Goal: Transaction & Acquisition: Purchase product/service

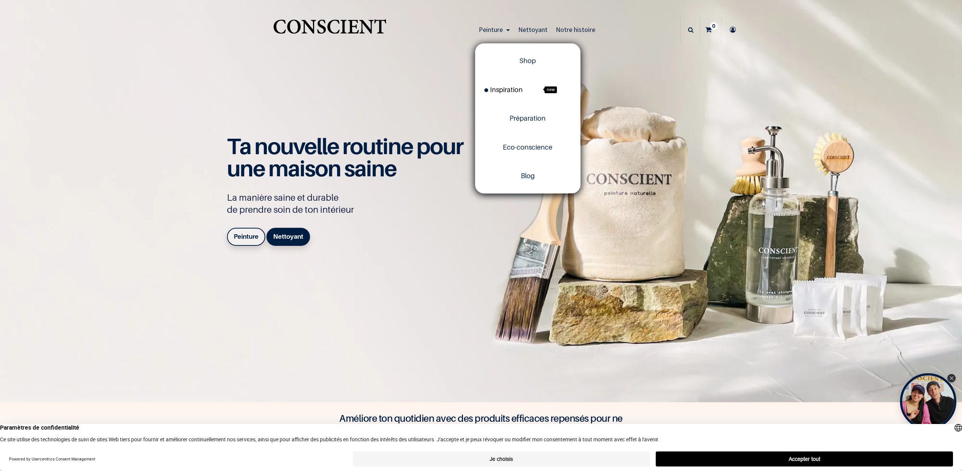
click at [521, 86] on span "Inspiration" at bounding box center [503, 90] width 38 height 8
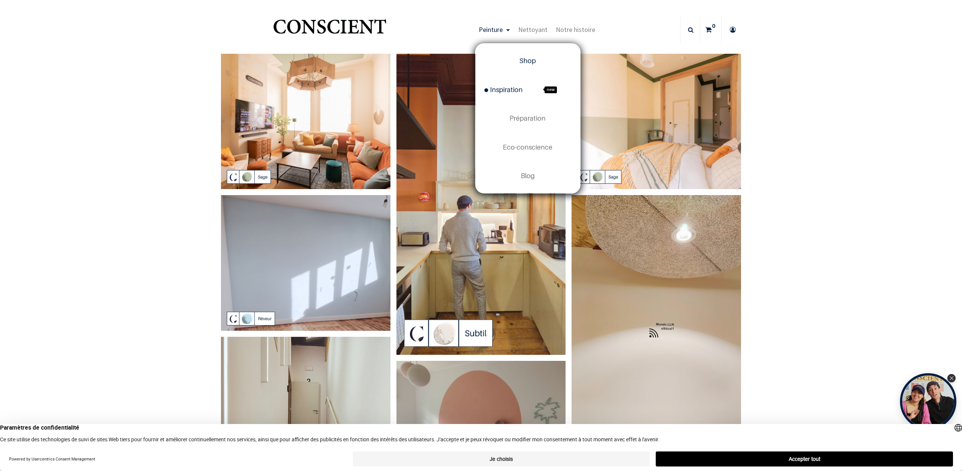
click at [526, 63] on span "Shop" at bounding box center [527, 61] width 17 height 8
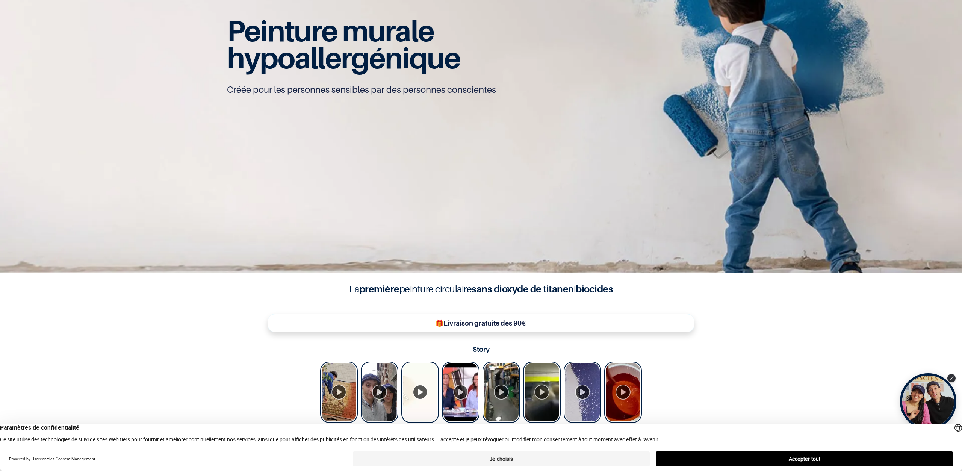
scroll to position [136, 0]
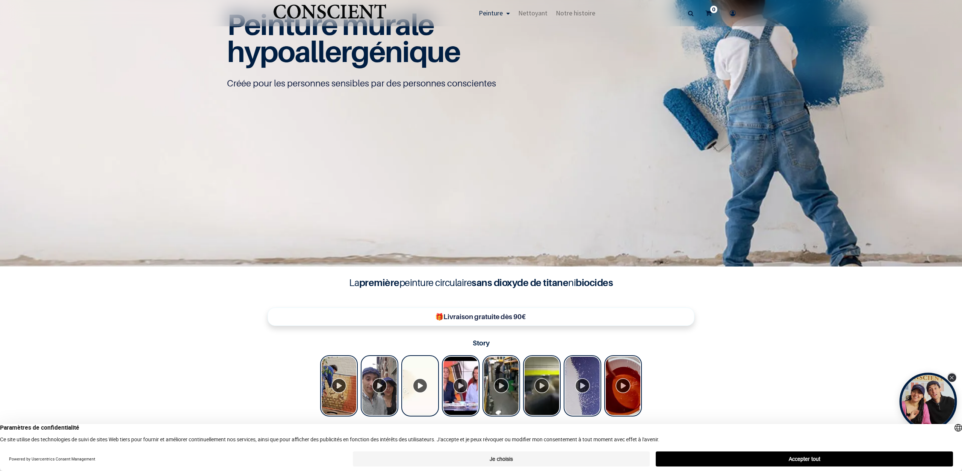
click at [953, 380] on div "Close Tolstoy widget" at bounding box center [952, 377] width 8 height 8
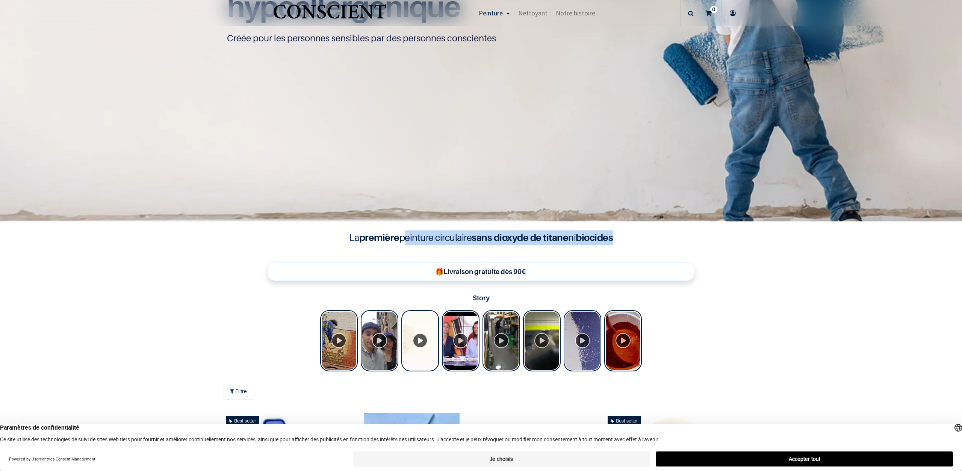
drag, startPoint x: 398, startPoint y: 238, endPoint x: 625, endPoint y: 237, distance: 226.9
click at [625, 237] on h4 "La première peinture circulaire sans dioxyde de titane ni biocides" at bounding box center [481, 237] width 301 height 14
copy h4 "peinture circulaire sans dioxyde de titane ni biocides"
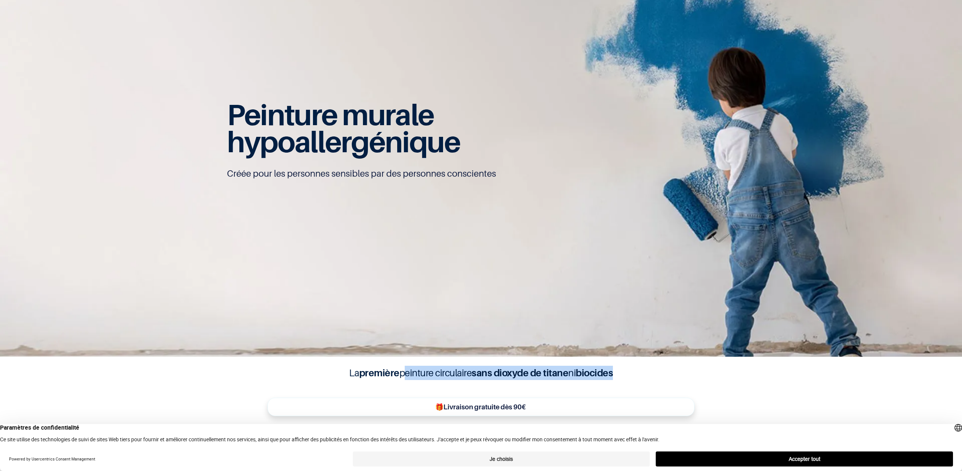
scroll to position [0, 0]
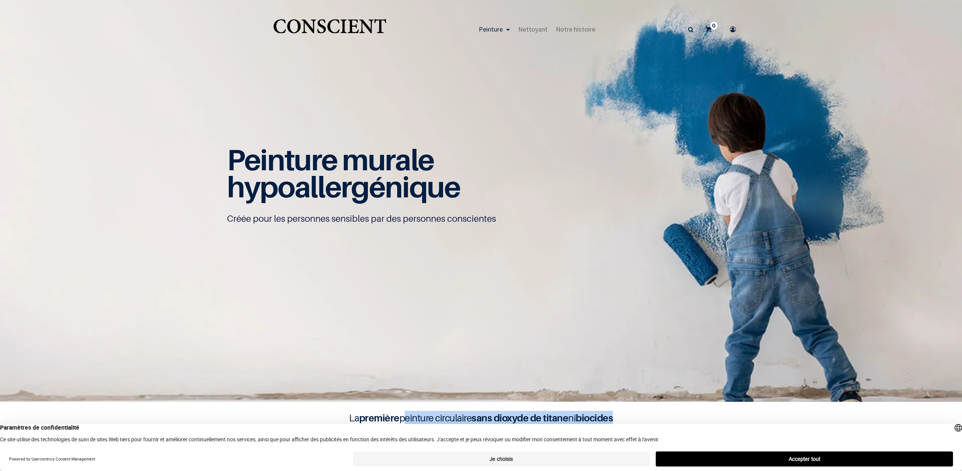
click at [506, 32] on link "Peinture" at bounding box center [494, 29] width 39 height 26
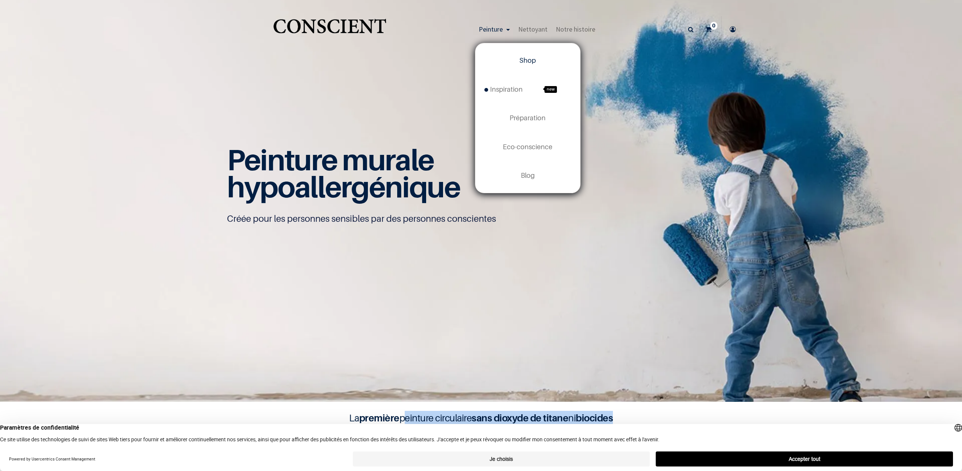
click at [526, 55] on link "Shop" at bounding box center [527, 60] width 105 height 29
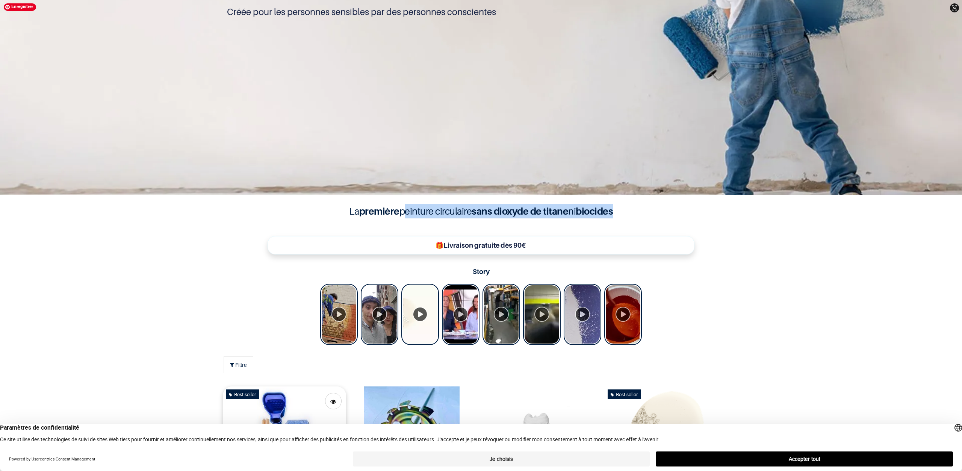
scroll to position [271, 0]
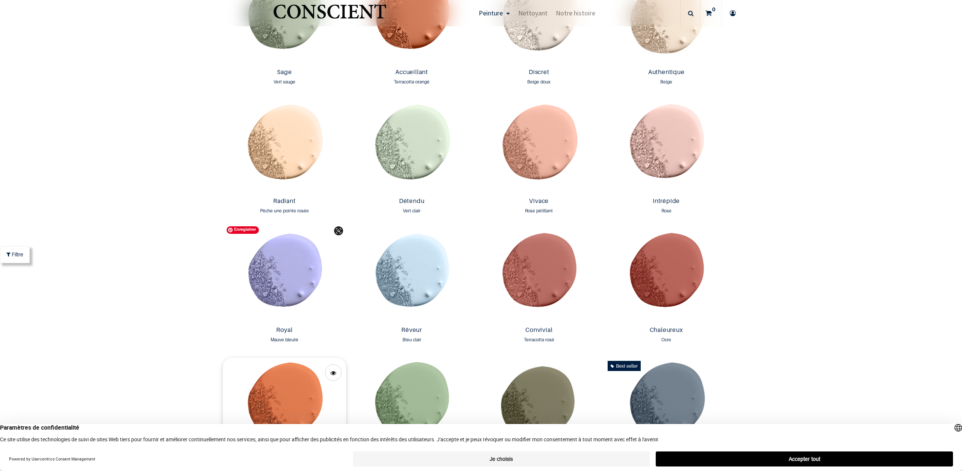
scroll to position [857, 0]
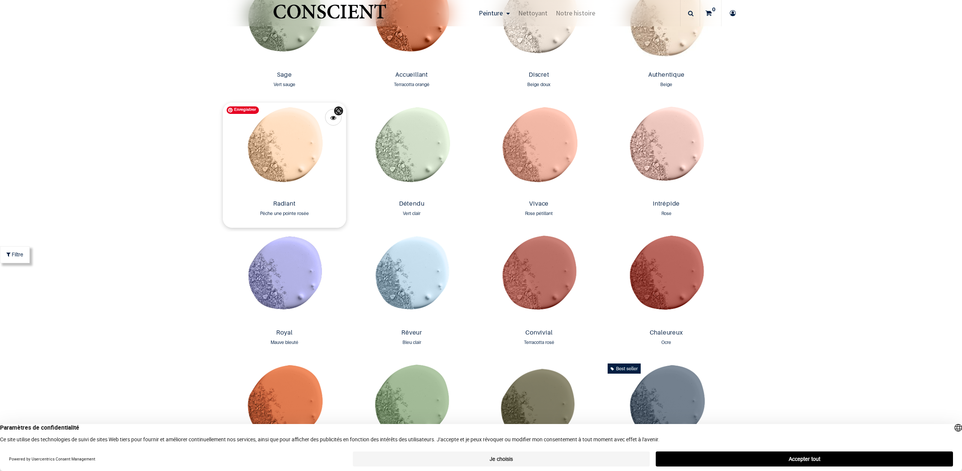
click at [278, 175] on img at bounding box center [285, 150] width 124 height 94
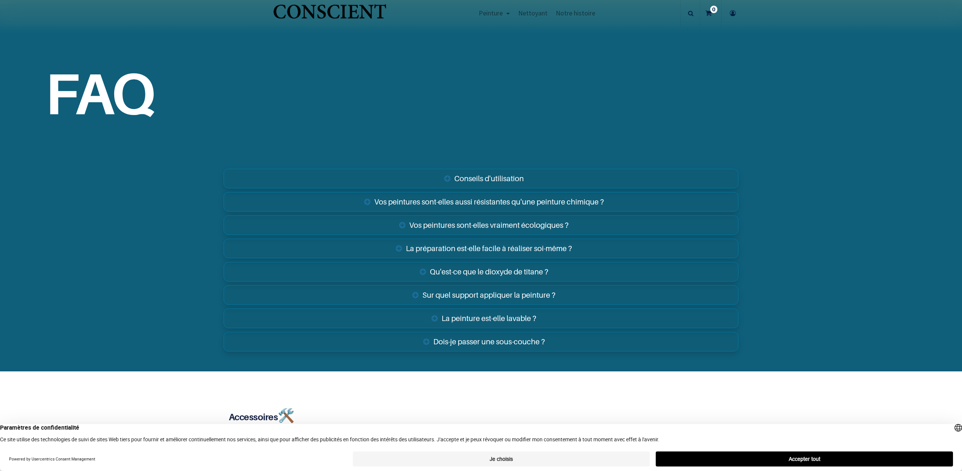
scroll to position [1307, 0]
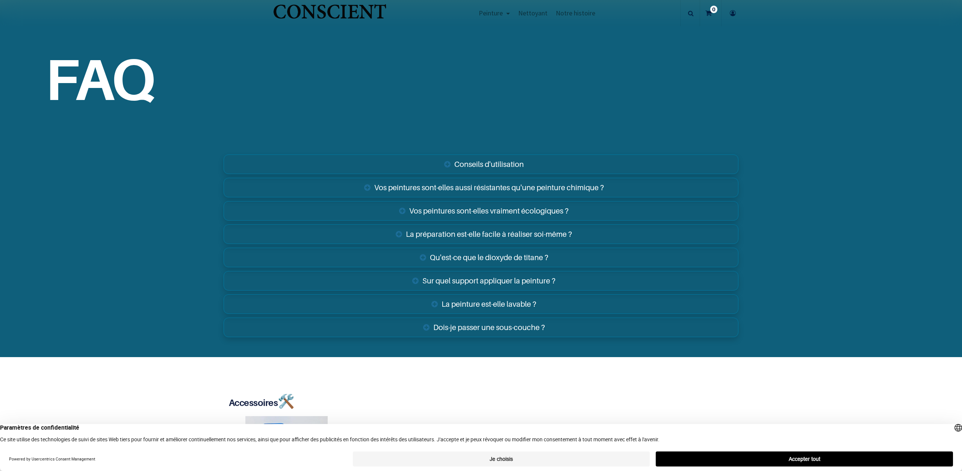
click at [498, 303] on link "La peinture est-elle lavable ?" at bounding box center [481, 304] width 515 height 20
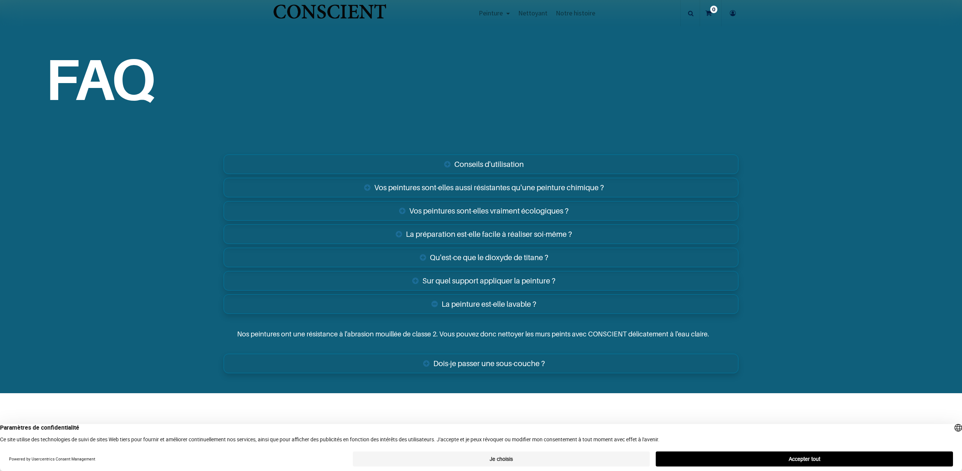
click at [492, 365] on link "Dois-je passer une sous-couche ?" at bounding box center [481, 364] width 515 height 20
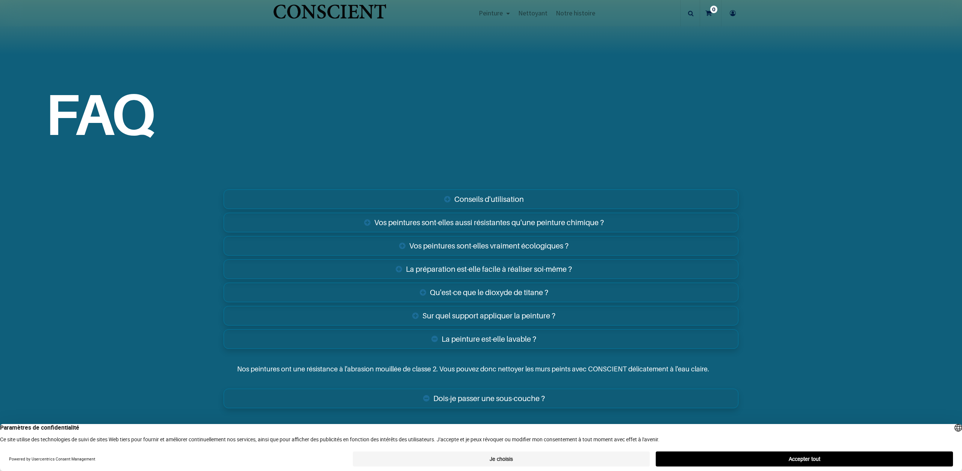
scroll to position [1262, 0]
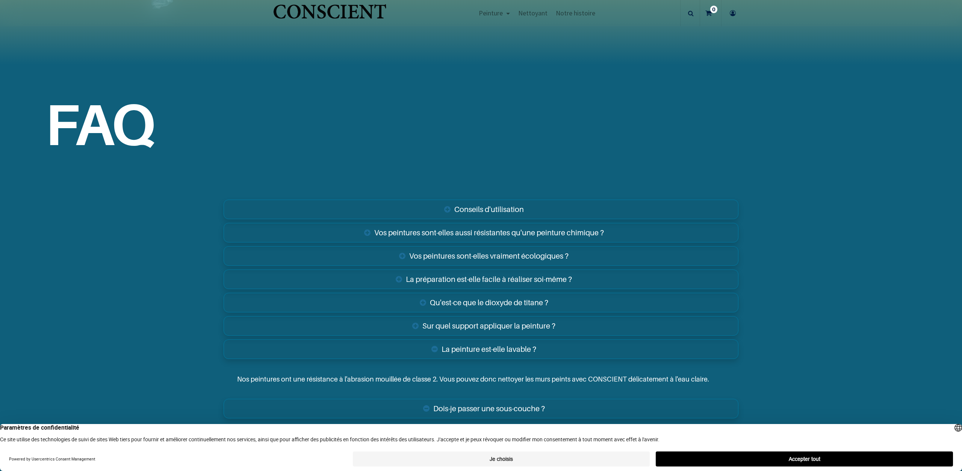
click at [553, 233] on link "Vos peintures sont-elles aussi résistantes qu'une peinture chimique ?" at bounding box center [481, 233] width 515 height 20
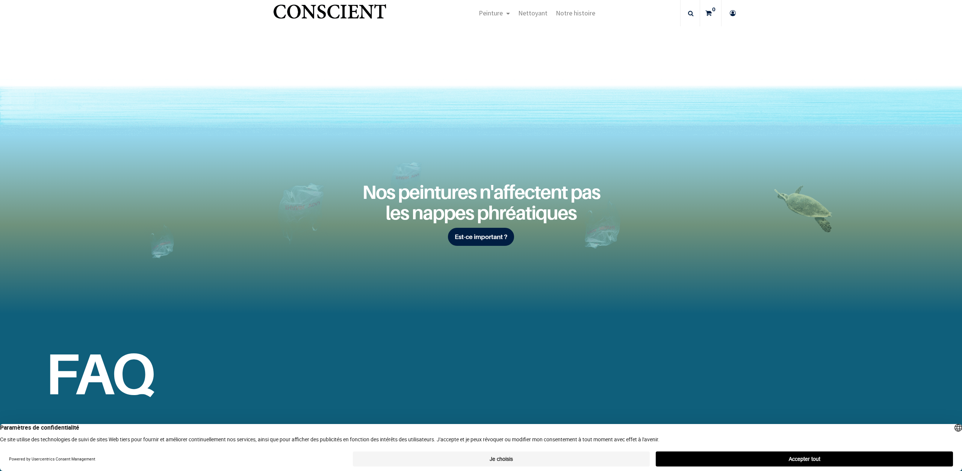
scroll to position [947, 0]
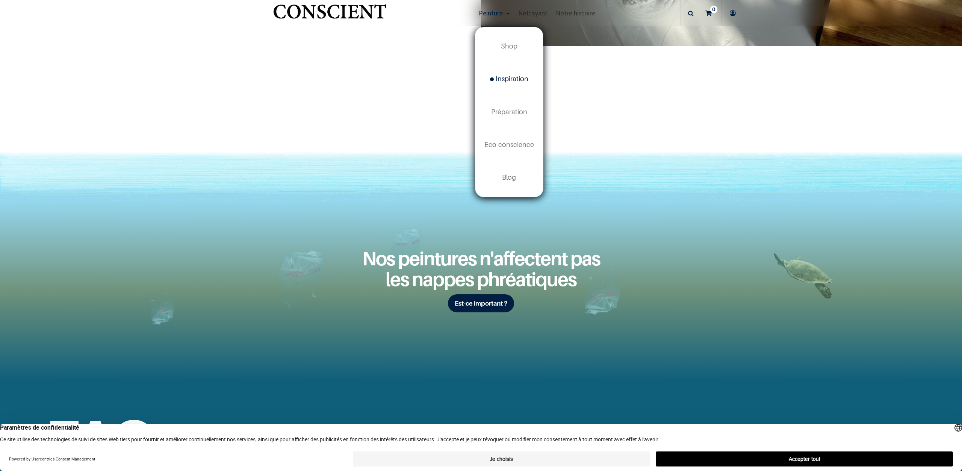
click at [504, 82] on span "Inspiration" at bounding box center [509, 79] width 38 height 8
click at [514, 42] on link "Shop" at bounding box center [509, 46] width 68 height 33
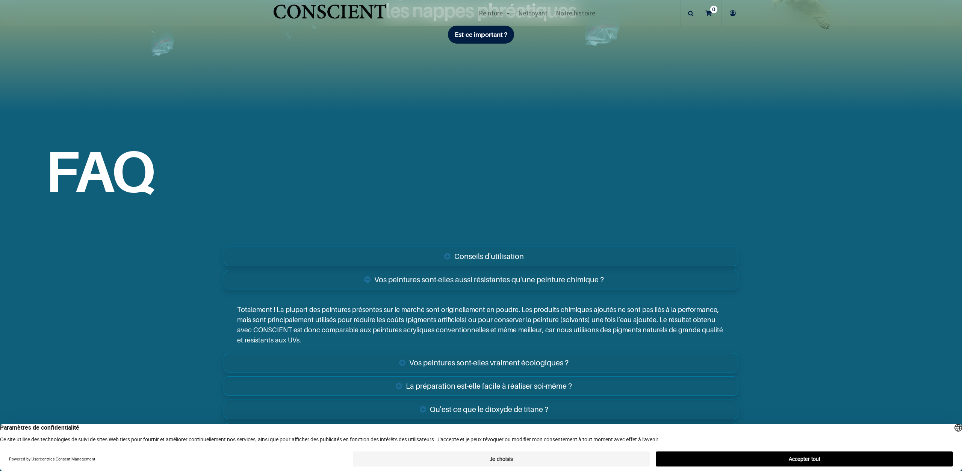
scroll to position [1307, 0]
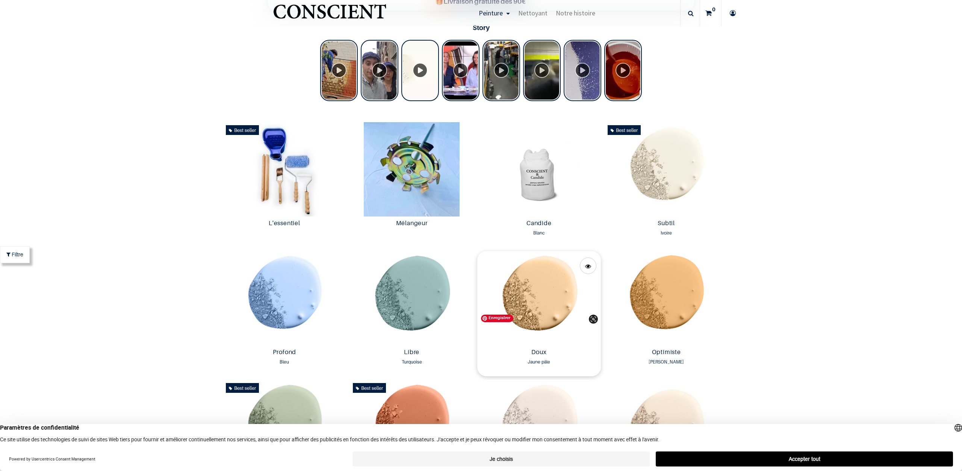
scroll to position [451, 0]
click at [659, 174] on img at bounding box center [667, 169] width 124 height 94
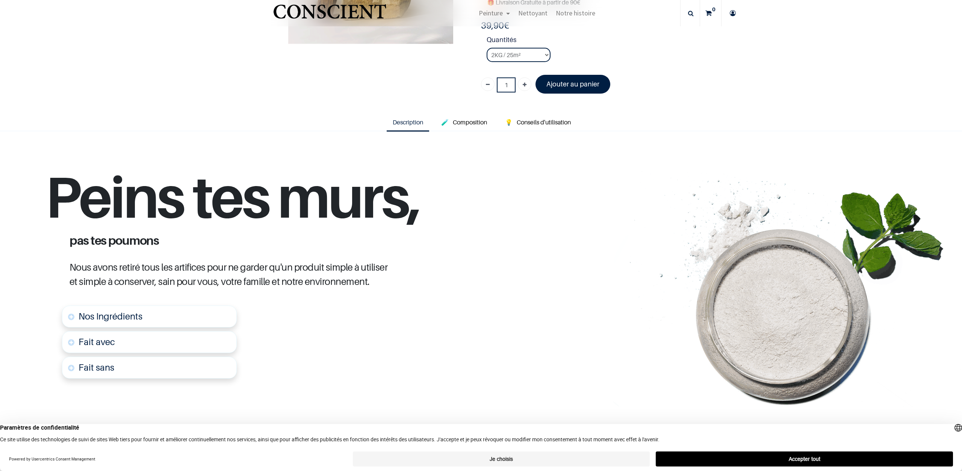
scroll to position [180, 0]
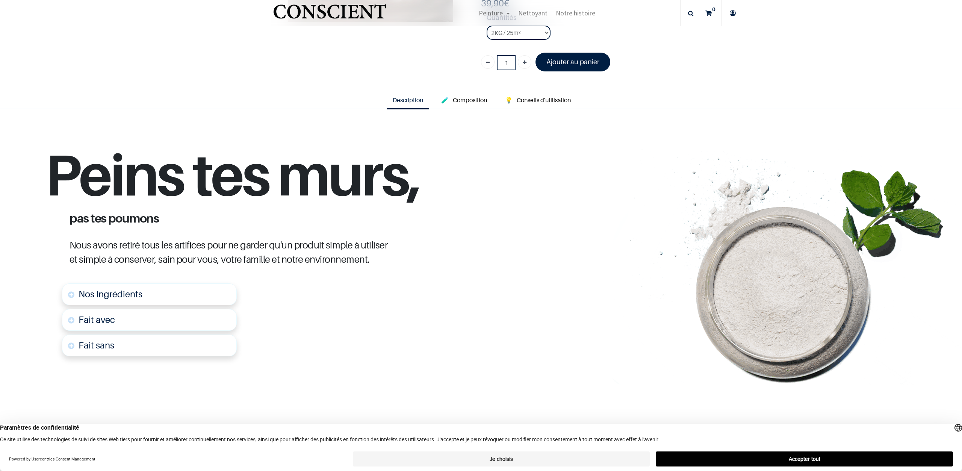
click at [100, 299] on link "Nos Ingrédients" at bounding box center [149, 294] width 175 height 22
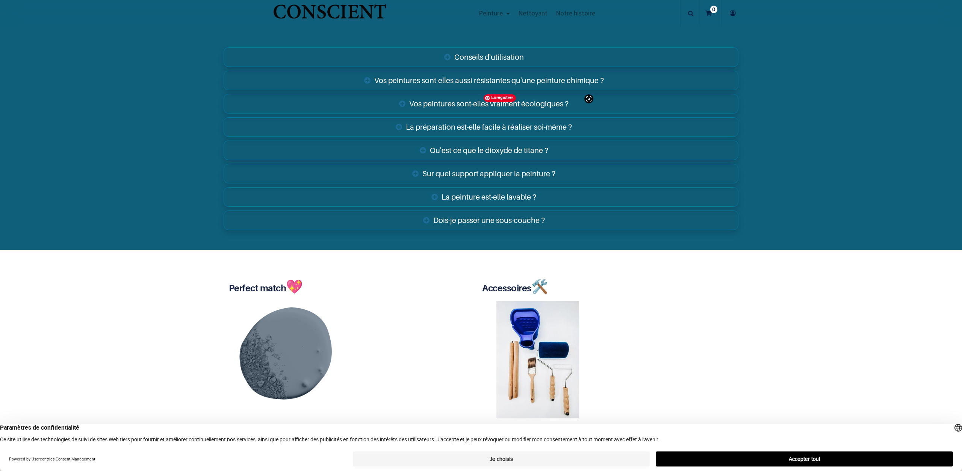
scroll to position [1526, 0]
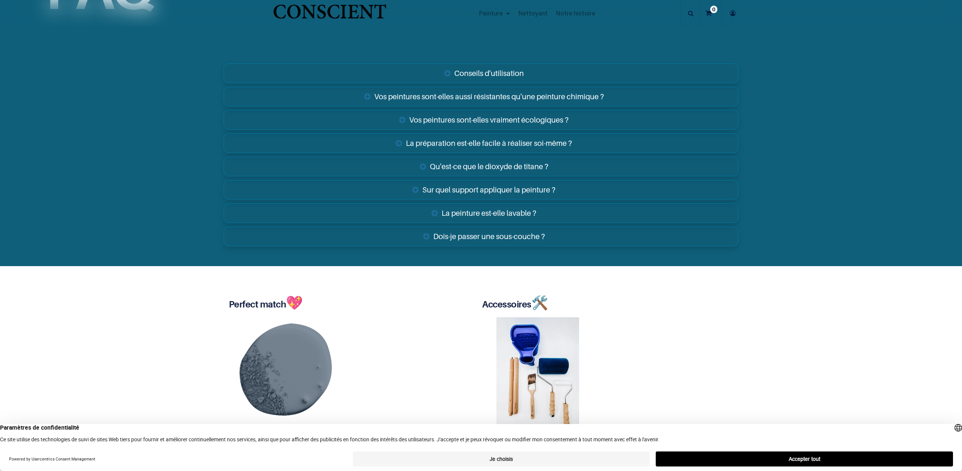
click at [359, 18] on img "Logo of Conscient" at bounding box center [330, 15] width 116 height 30
